Goal: Find specific page/section: Find specific page/section

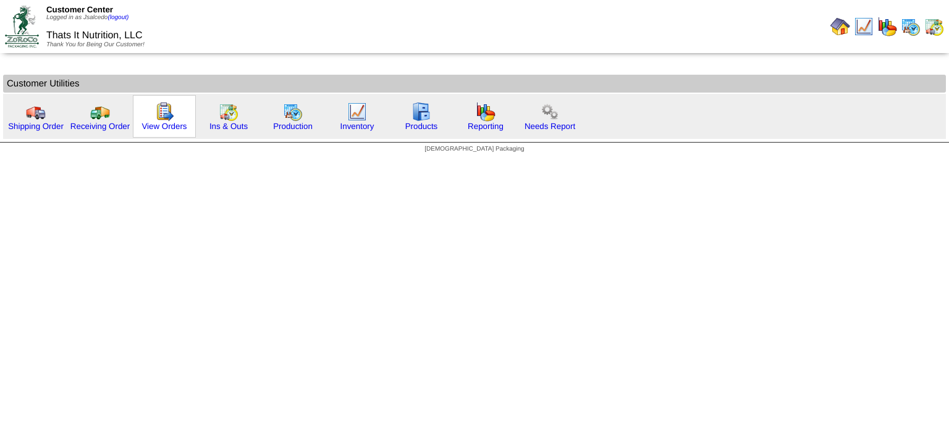
click at [169, 117] on img at bounding box center [164, 112] width 20 height 20
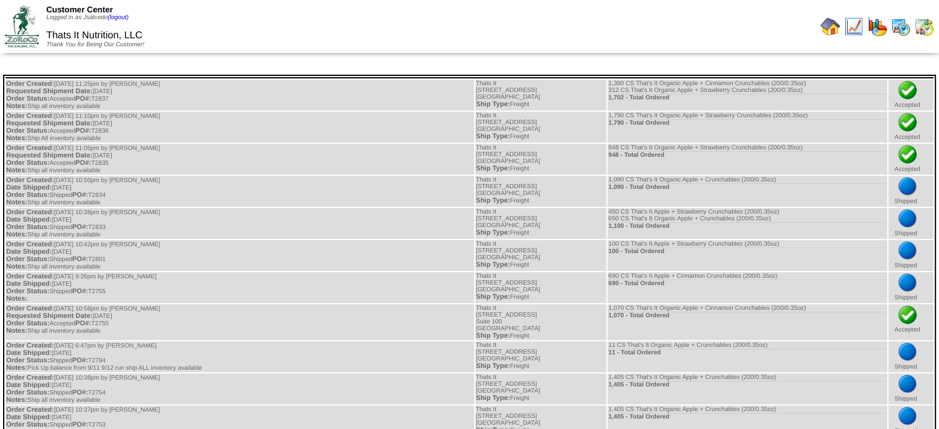
click at [832, 31] on img at bounding box center [831, 27] width 20 height 20
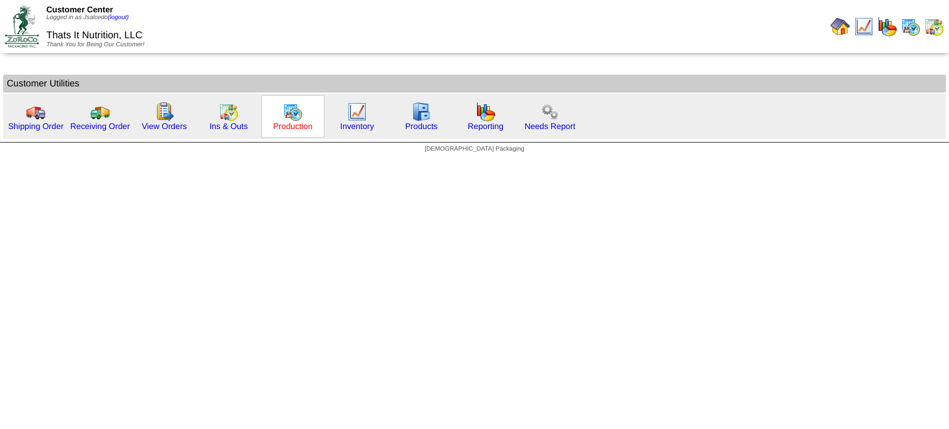
click at [290, 123] on link "Production" at bounding box center [293, 126] width 40 height 9
